Goal: Book appointment/travel/reservation

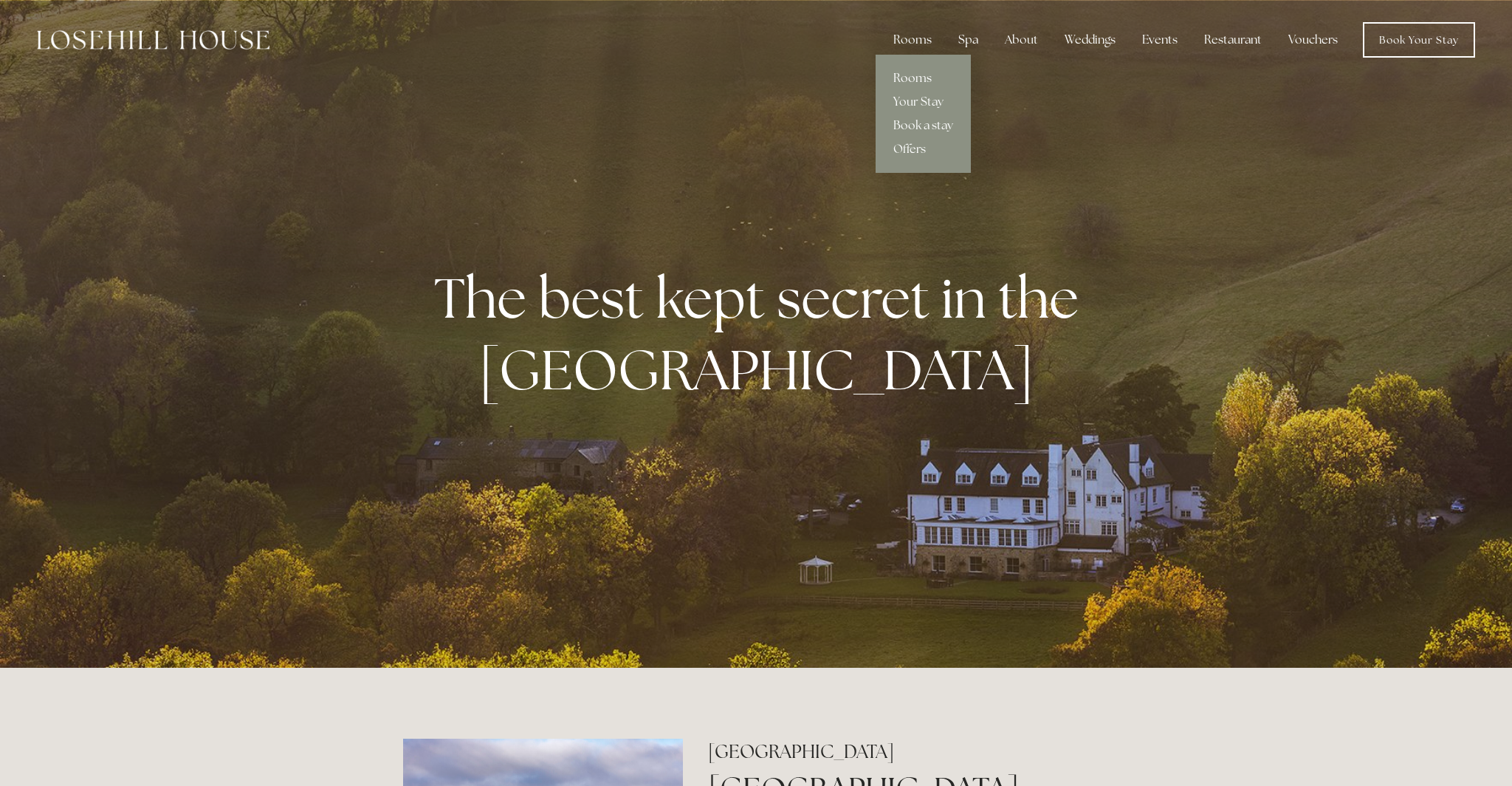
click at [907, 79] on link "Rooms" at bounding box center [922, 79] width 95 height 23
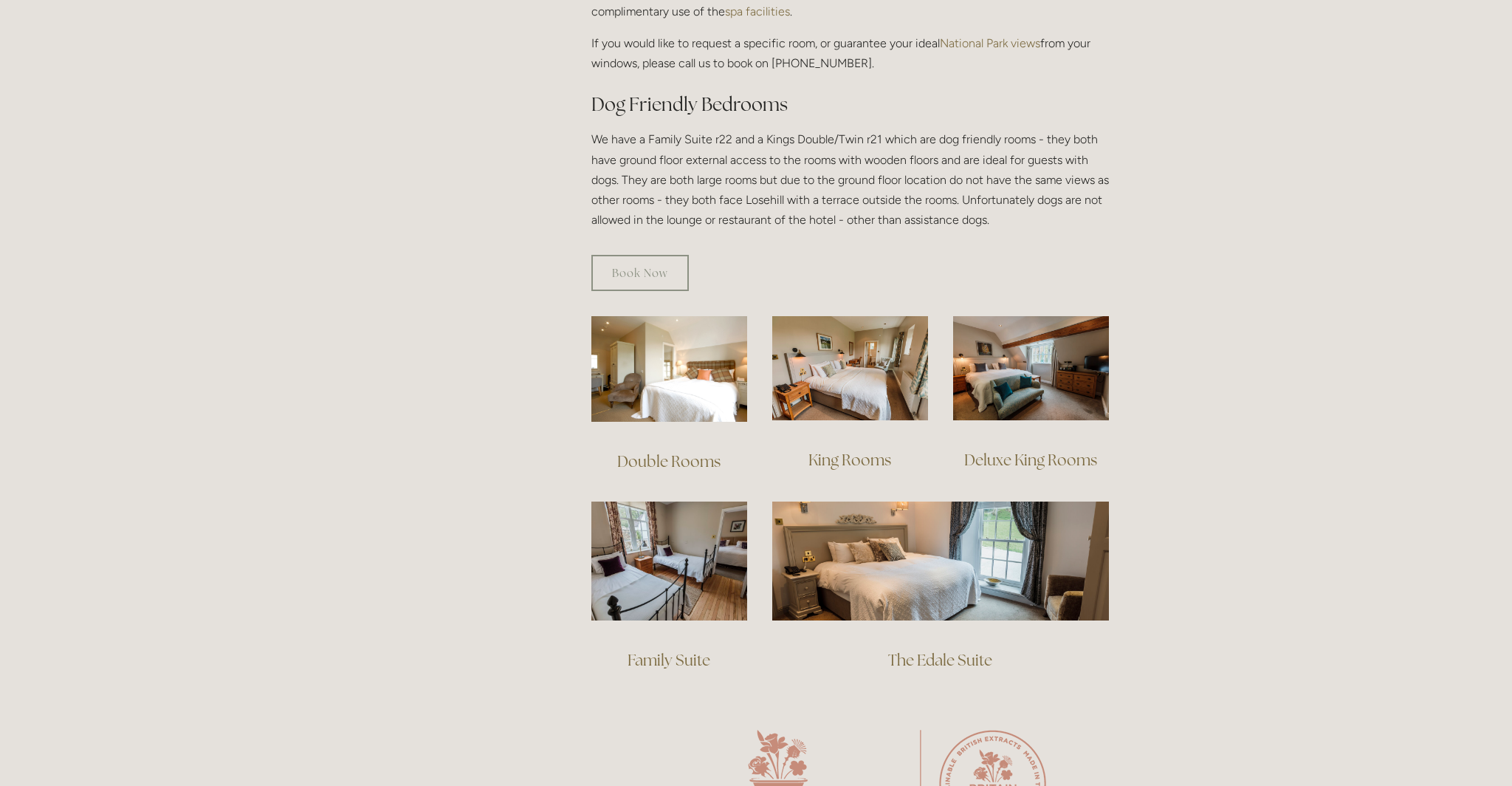
scroll to position [774, 0]
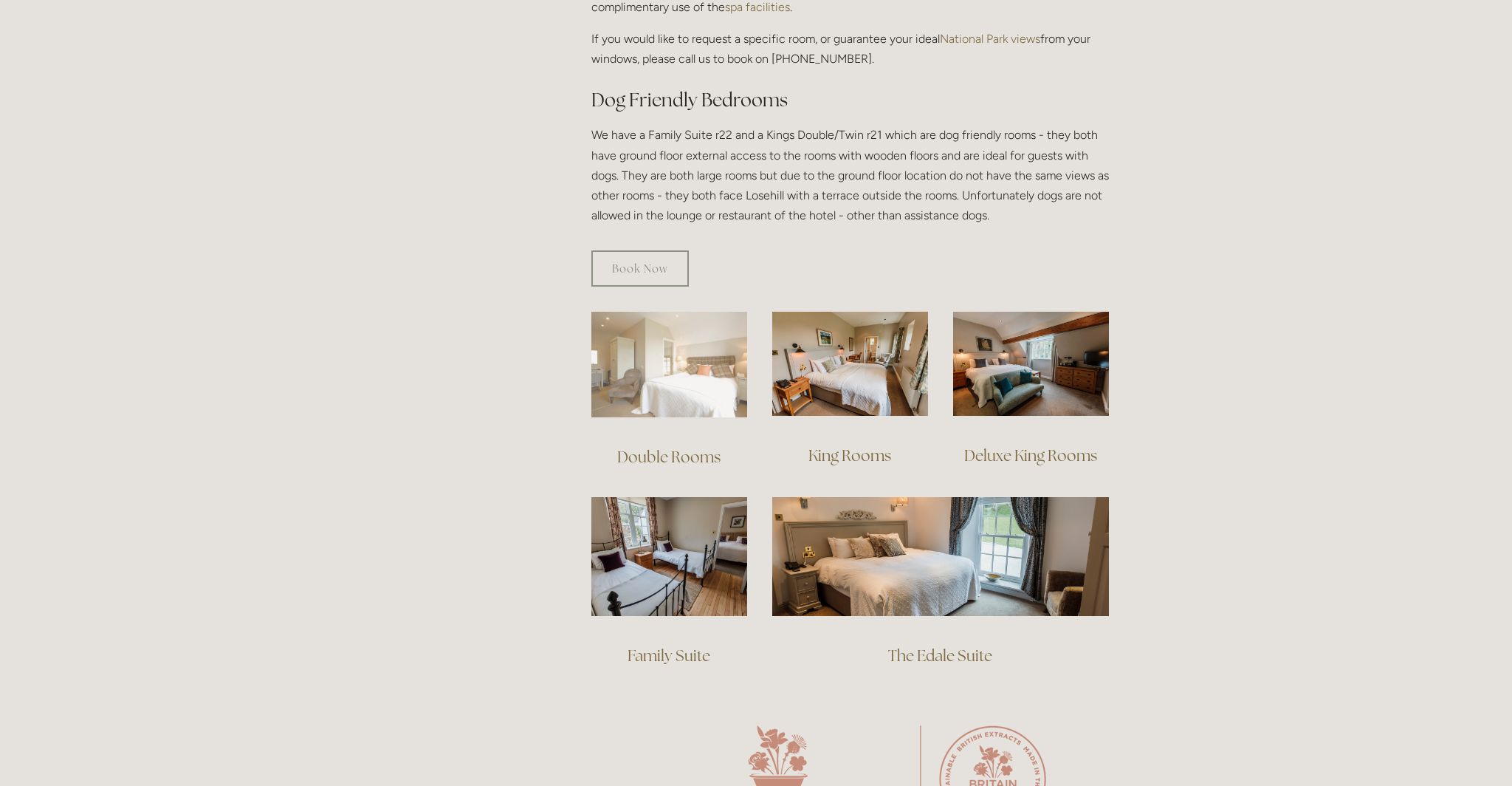
click at [682, 332] on img at bounding box center [669, 364] width 155 height 106
